Goal: Find specific page/section: Find specific page/section

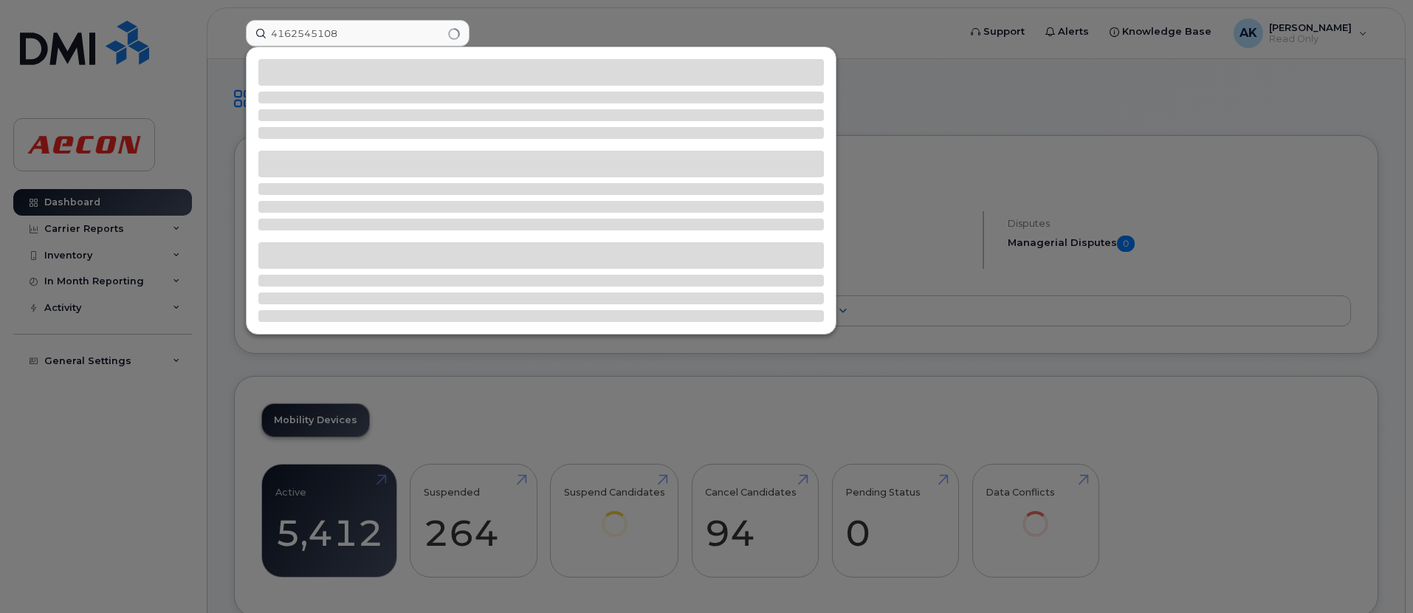
type input "4162545108"
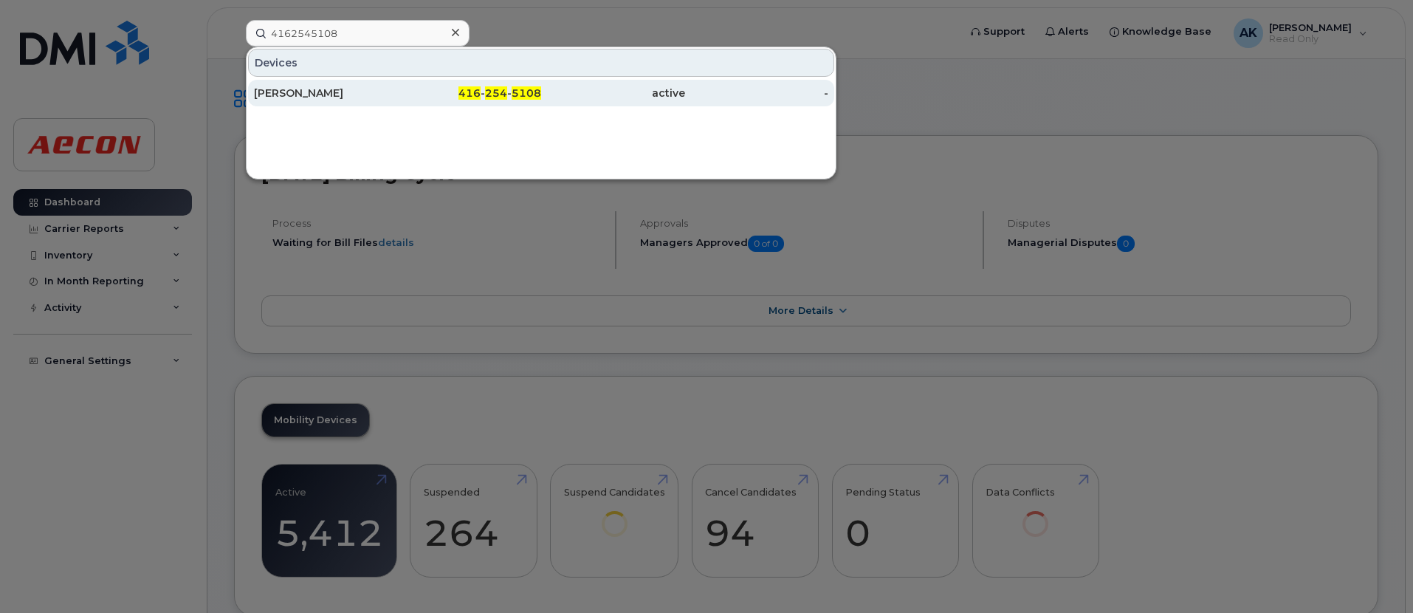
click at [363, 93] on div "[PERSON_NAME]" at bounding box center [326, 93] width 144 height 15
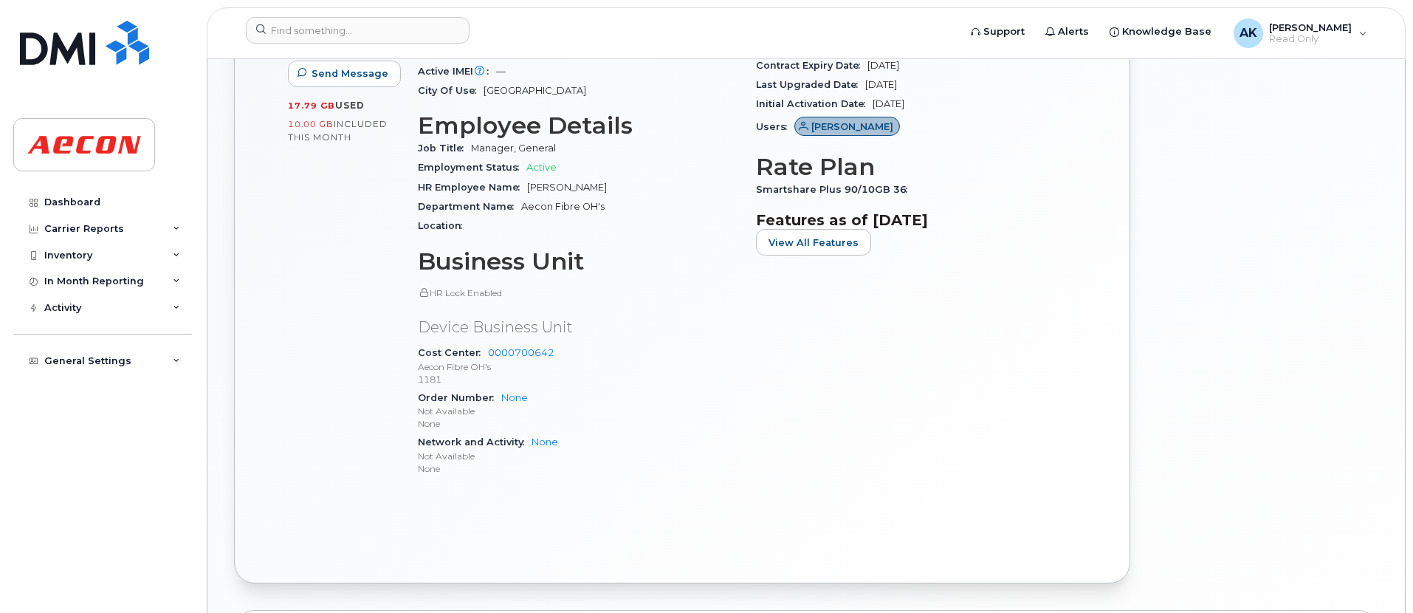
scroll to position [665, 0]
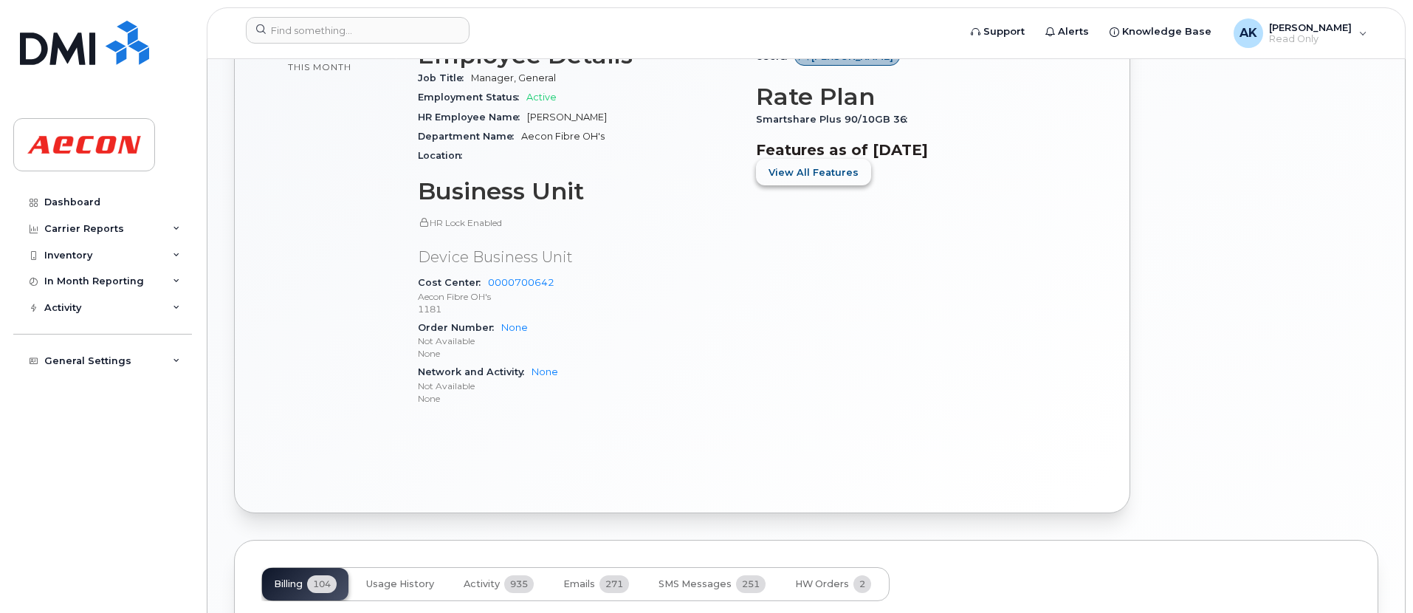
click at [822, 176] on span "View All Features" at bounding box center [814, 172] width 90 height 14
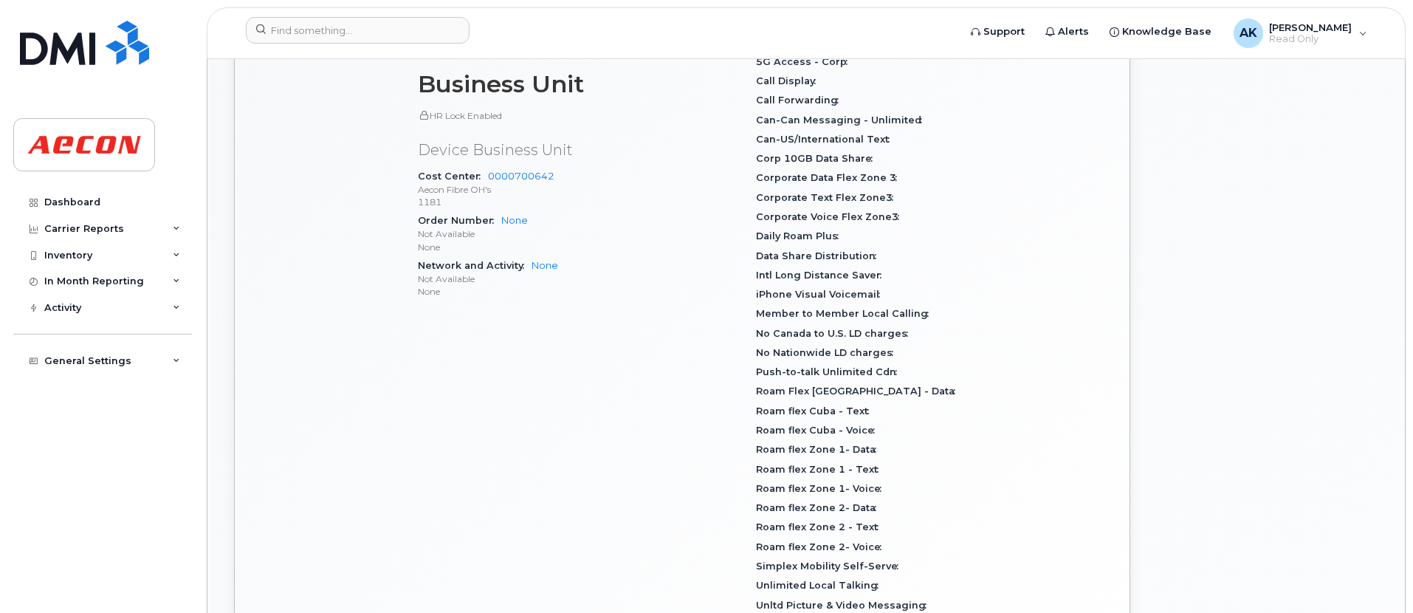
scroll to position [725, 0]
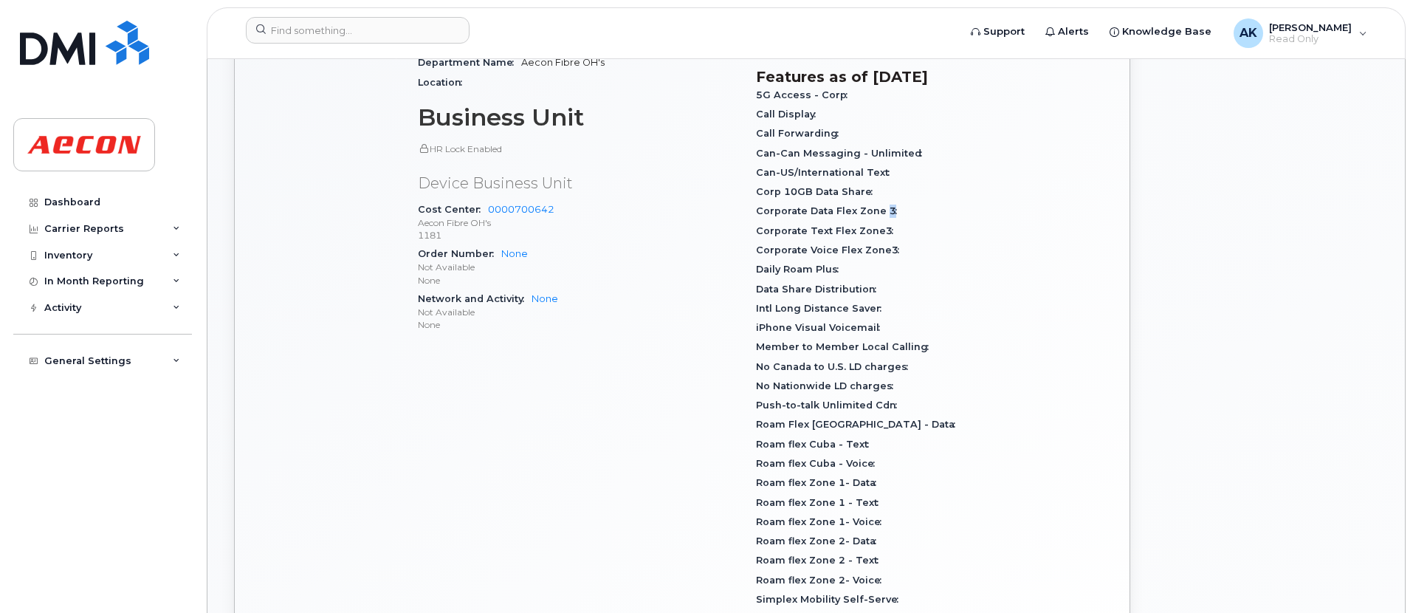
drag, startPoint x: 885, startPoint y: 212, endPoint x: 894, endPoint y: 213, distance: 8.3
click at [894, 213] on span "Corporate Data Flex Zone 3" at bounding box center [830, 210] width 148 height 11
drag, startPoint x: 894, startPoint y: 213, endPoint x: 763, endPoint y: 216, distance: 130.7
click at [763, 216] on div "Corporate Data Flex Zone 3" at bounding box center [916, 211] width 321 height 19
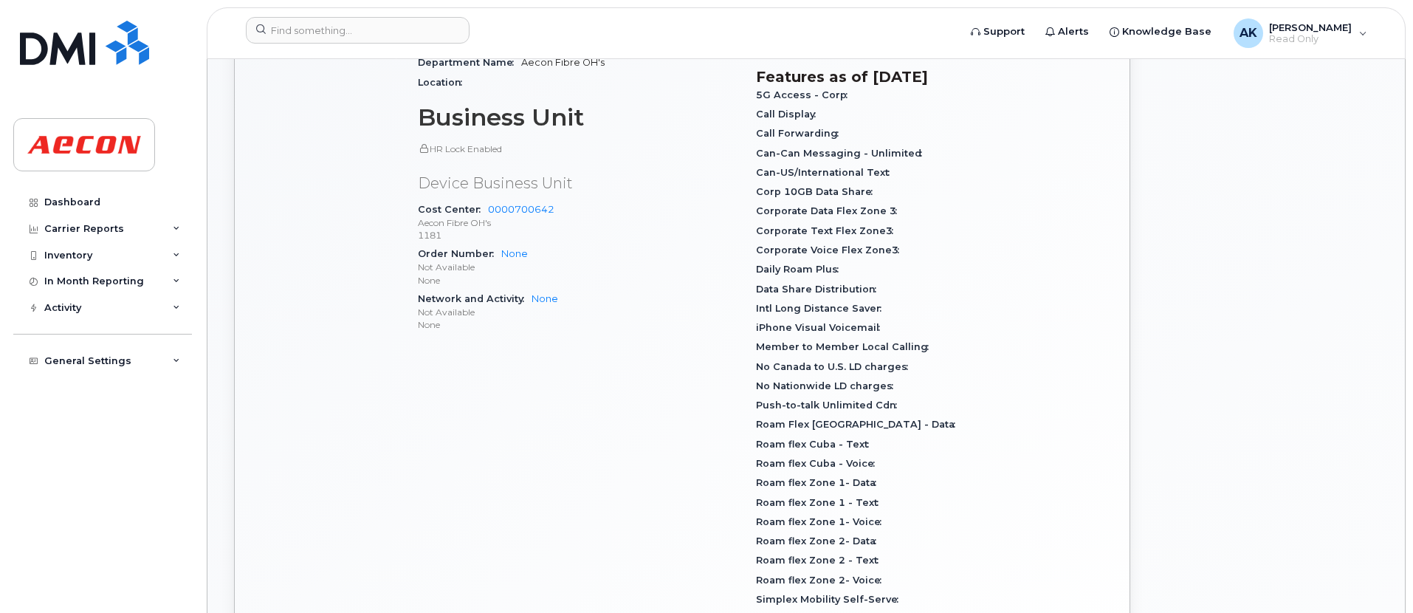
click at [851, 241] on div "Corporate Voice Flex Zone3" at bounding box center [916, 250] width 321 height 19
drag, startPoint x: 851, startPoint y: 240, endPoint x: 843, endPoint y: 182, distance: 58.1
click at [843, 182] on div "5G Access - Corp Call Display Call Forwarding Can-Can Messaging - Unlimited Can…" at bounding box center [916, 377] width 321 height 582
click at [815, 228] on span "Corporate Text Flex Zone3" at bounding box center [828, 230] width 145 height 11
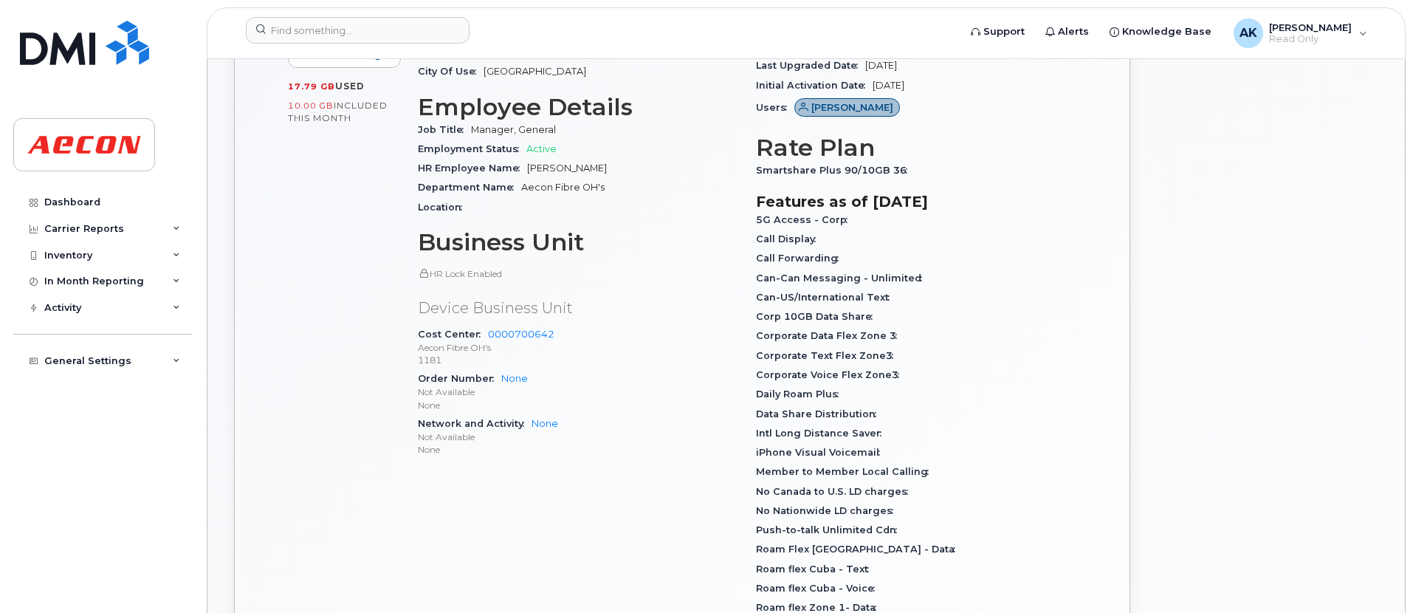
scroll to position [356, 0]
